Goal: Information Seeking & Learning: Learn about a topic

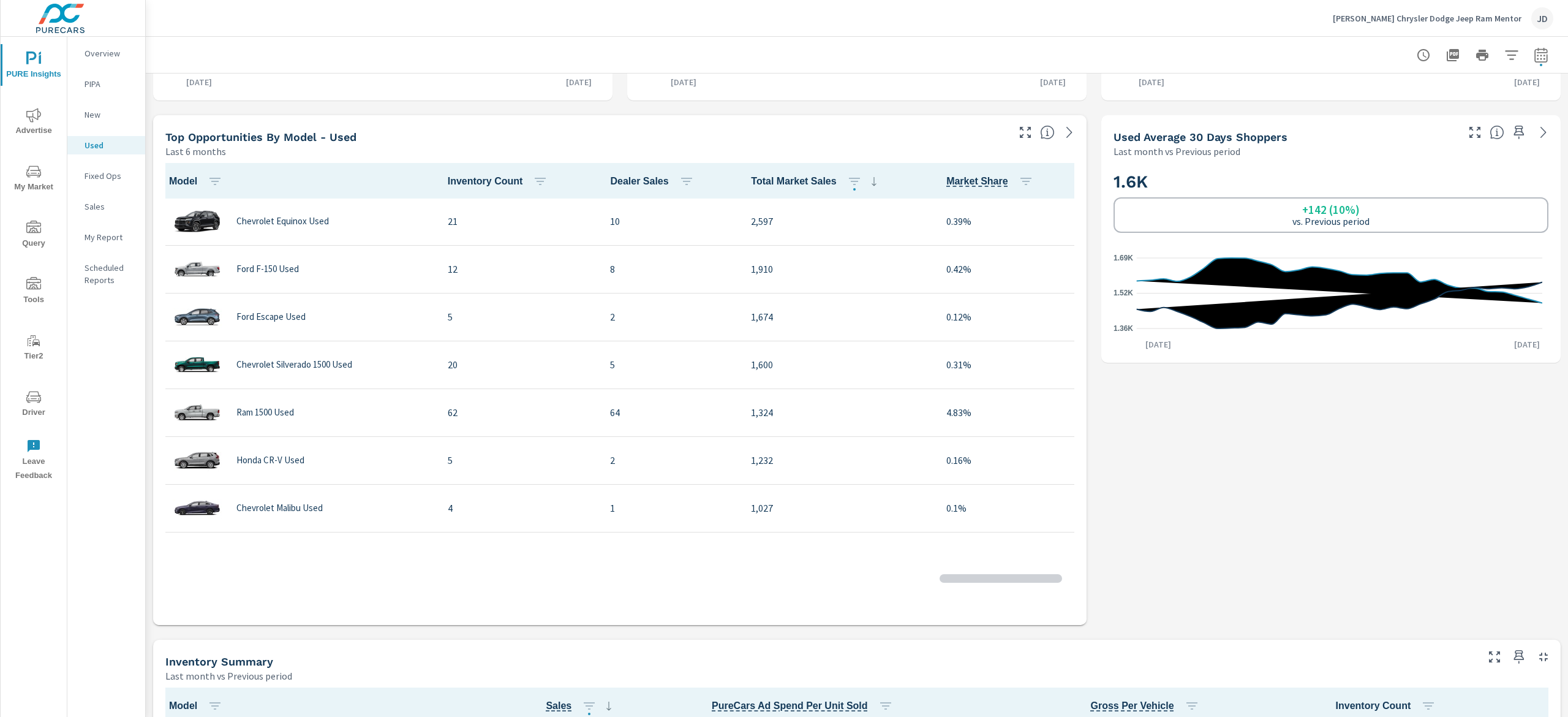
scroll to position [491, 0]
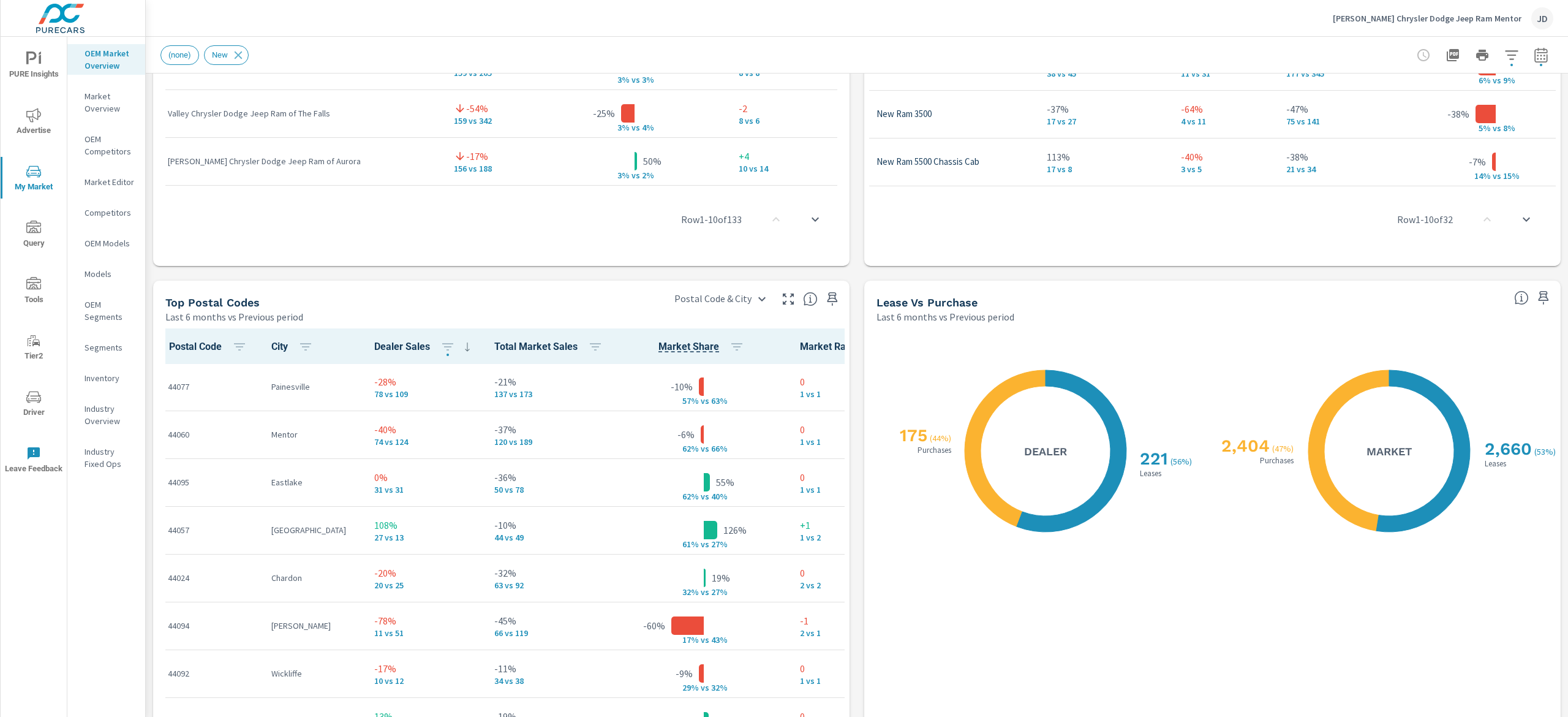
scroll to position [1278, 0]
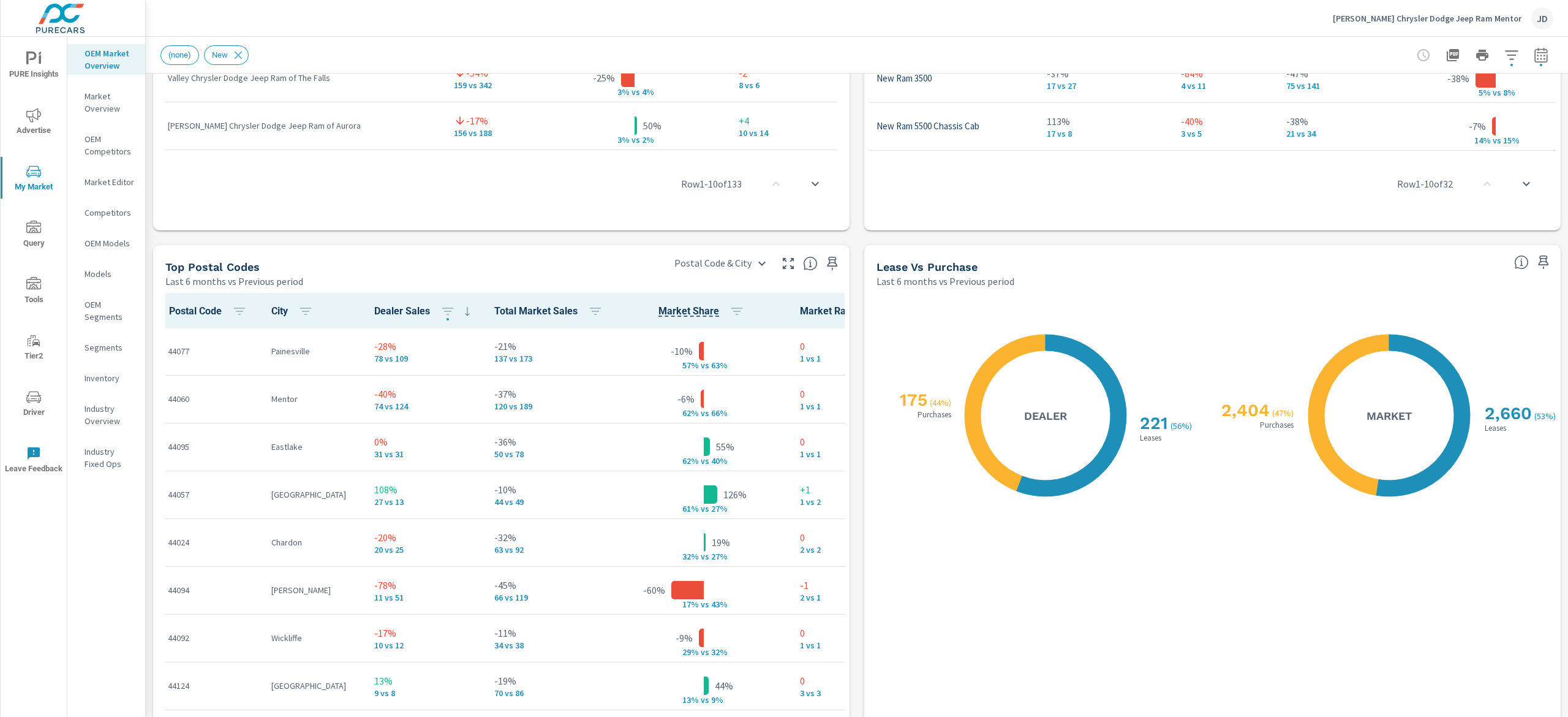
drag, startPoint x: 1484, startPoint y: 364, endPoint x: 1523, endPoint y: 446, distance: 90.8
click at [1523, 446] on div "X X 2,660 ( 53% ) Leases 2,404 ( 47% ) Purchases Market" at bounding box center [1389, 416] width 319 height 230
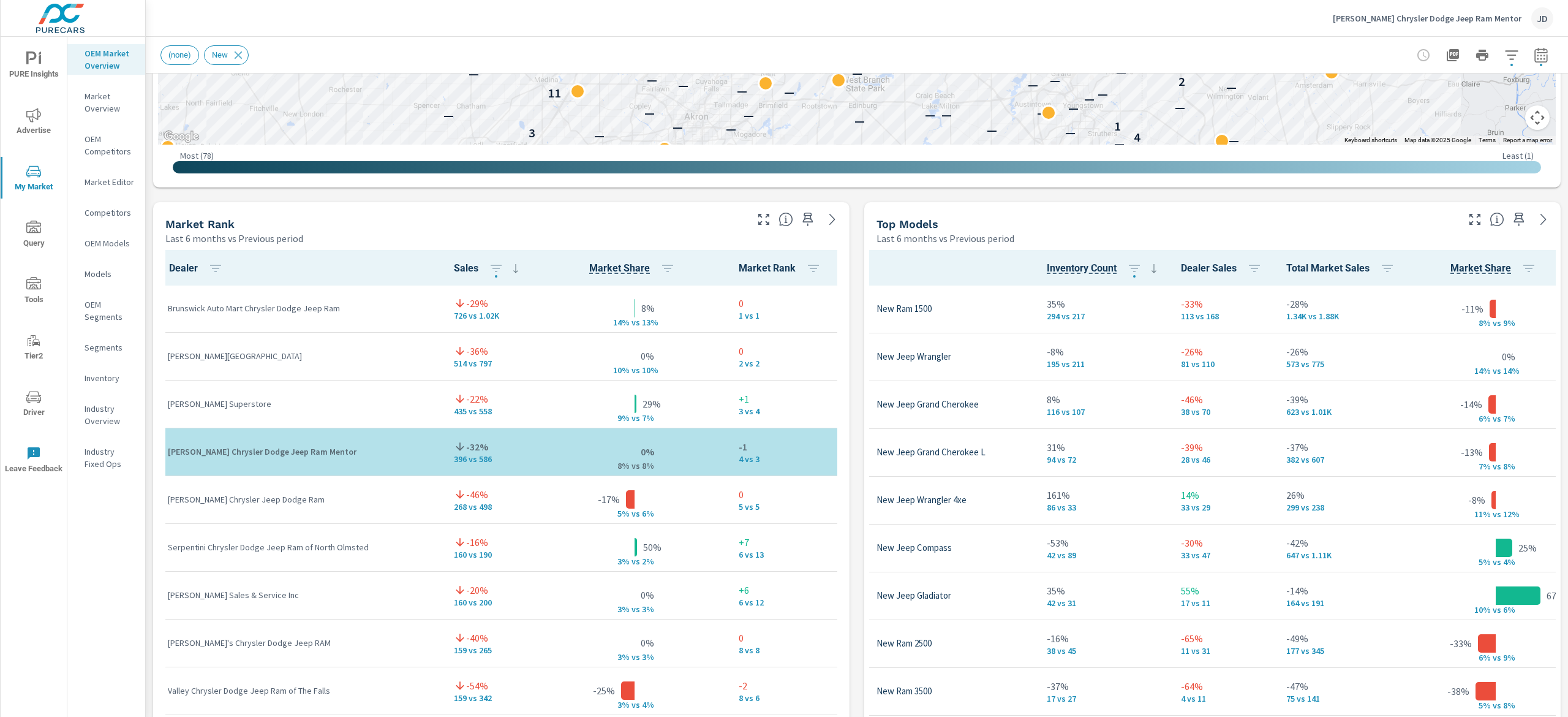
scroll to position [122, 71]
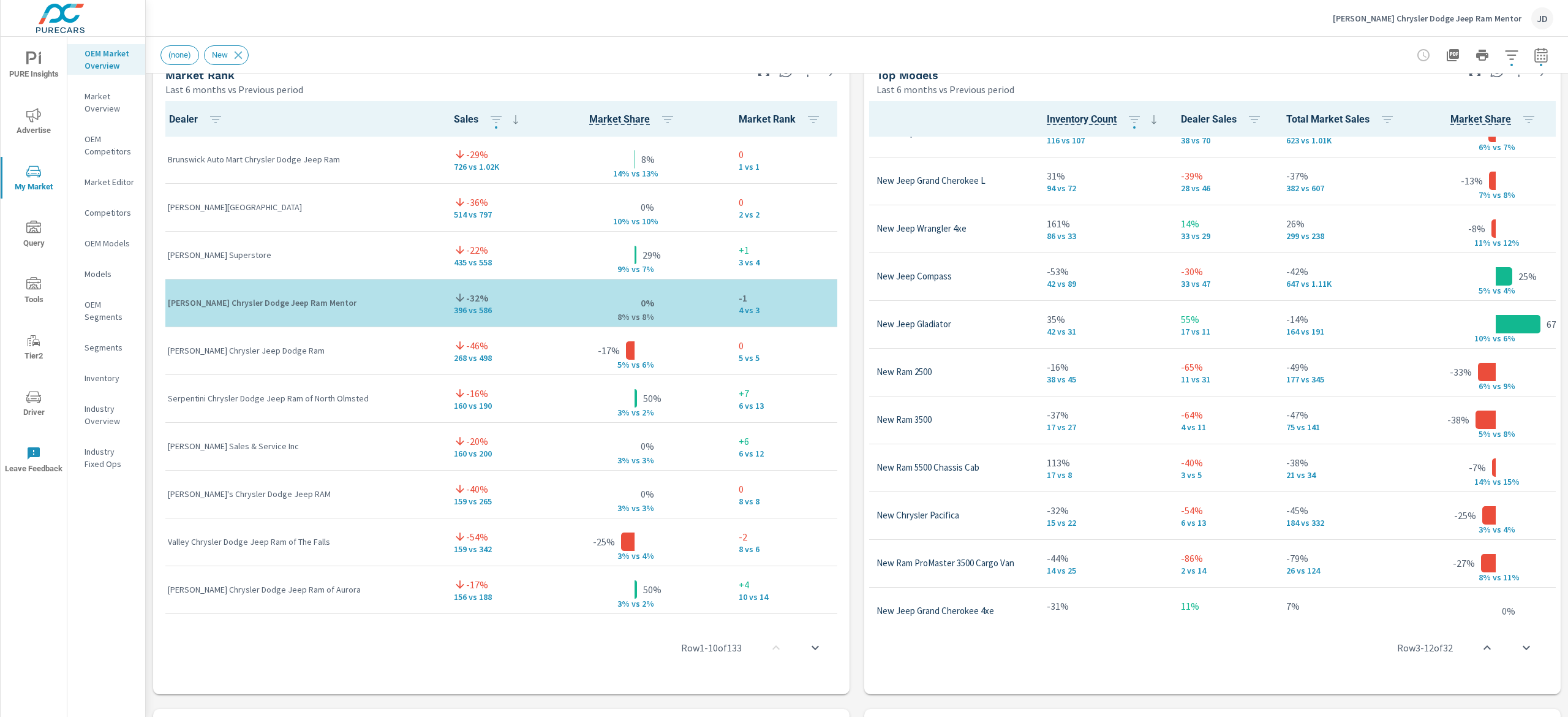
scroll to position [869, 0]
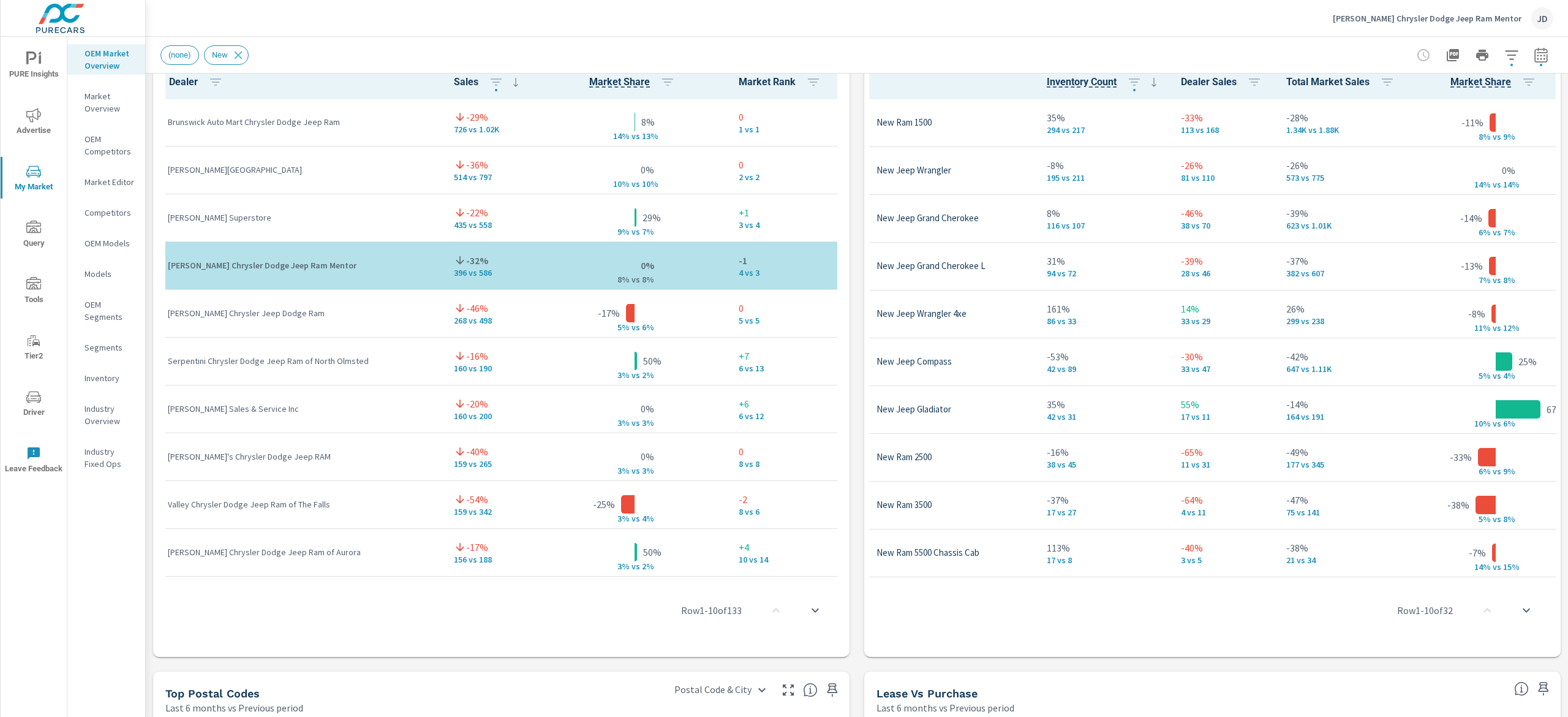
scroll to position [838, 0]
